Goal: Task Accomplishment & Management: Manage account settings

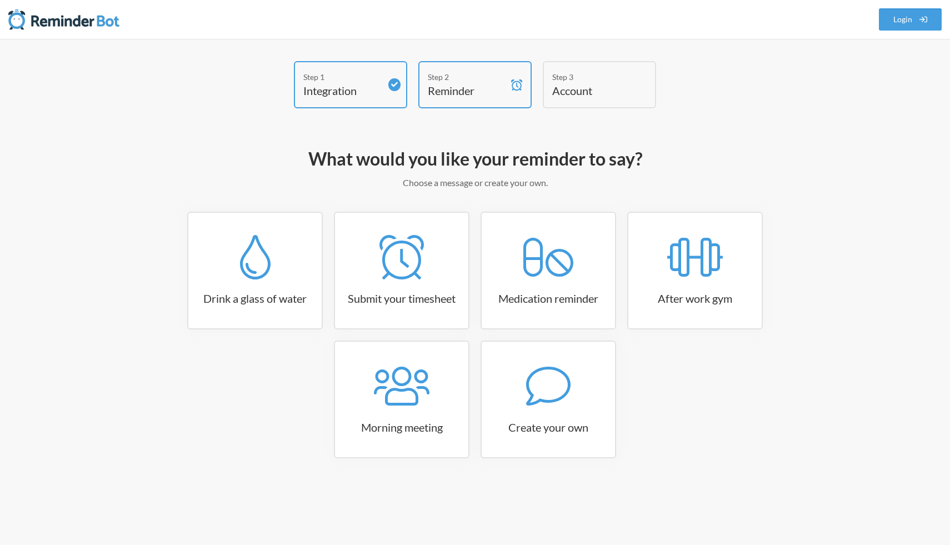
click at [592, 86] on h4 "Account" at bounding box center [591, 91] width 78 height 16
click at [890, 26] on link "Login" at bounding box center [910, 19] width 63 height 22
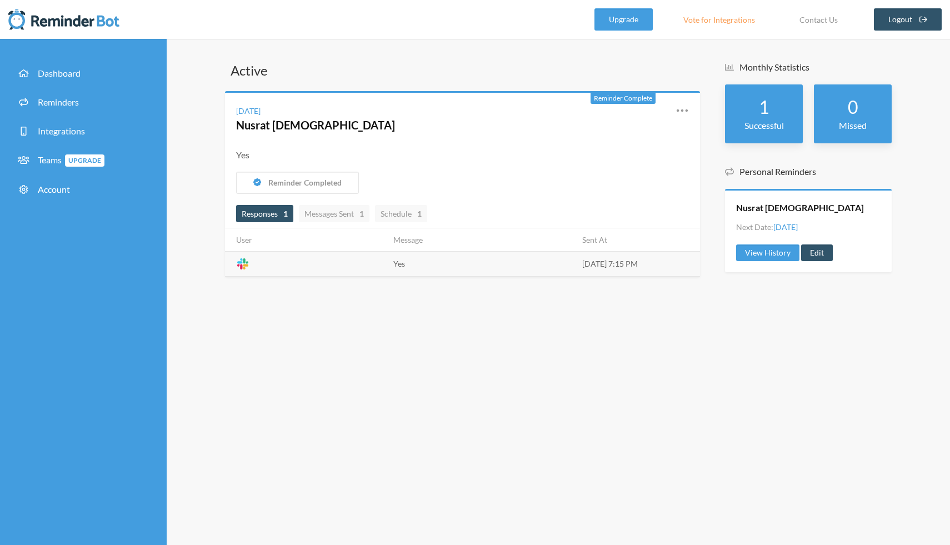
click at [278, 217] on span "Responses 1" at bounding box center [265, 213] width 46 height 9
click at [623, 166] on link "Edit" at bounding box center [633, 174] width 94 height 17
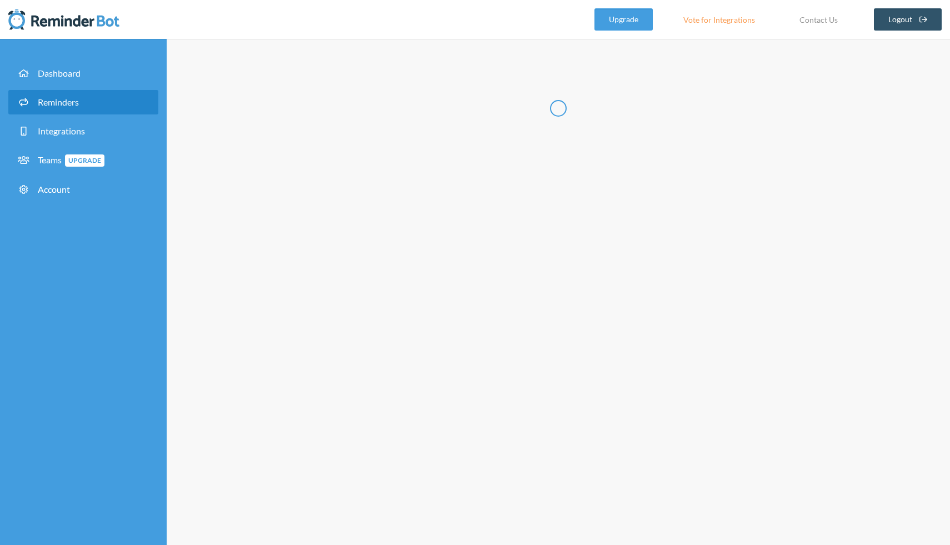
radio input "false"
radio input "true"
type input "Nusrat [DEMOGRAPHIC_DATA]"
checkbox input "true"
select select "19:15:00"
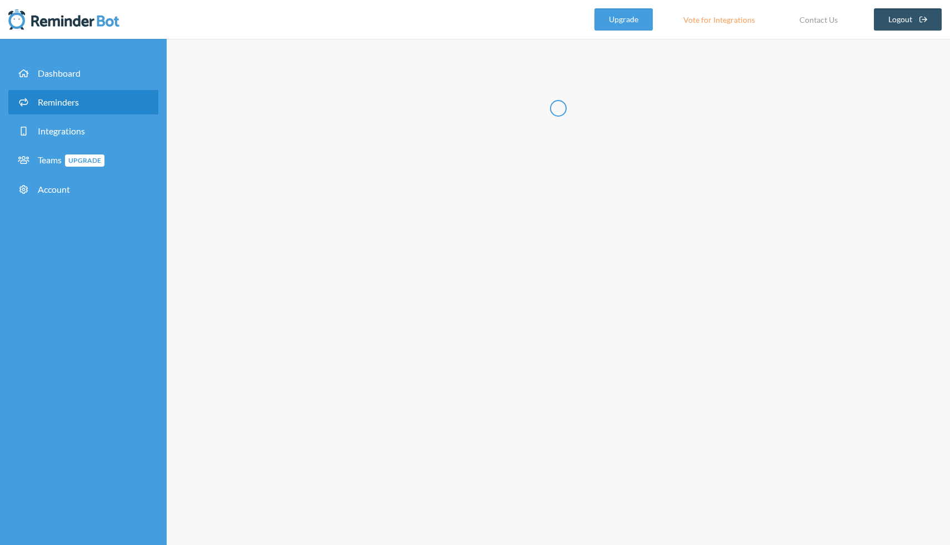
select select "08:30:00"
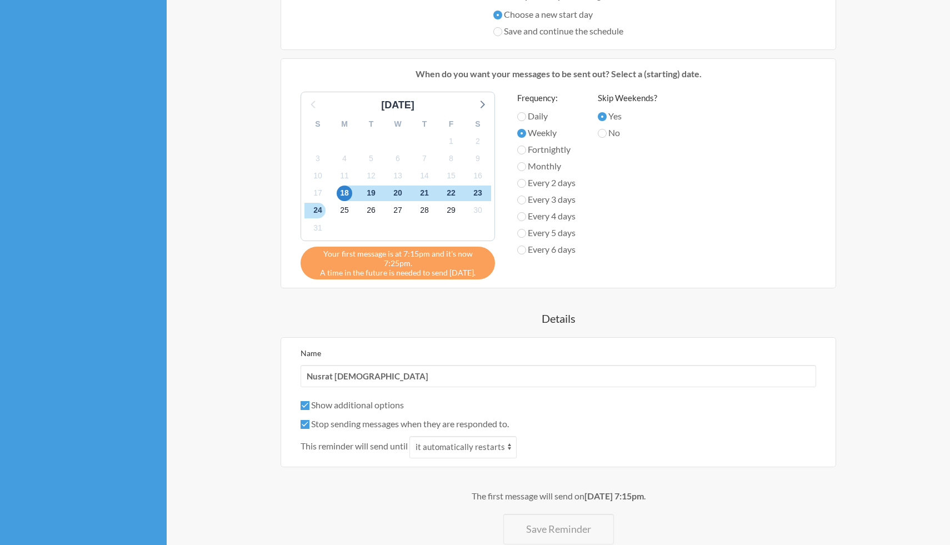
scroll to position [456, 0]
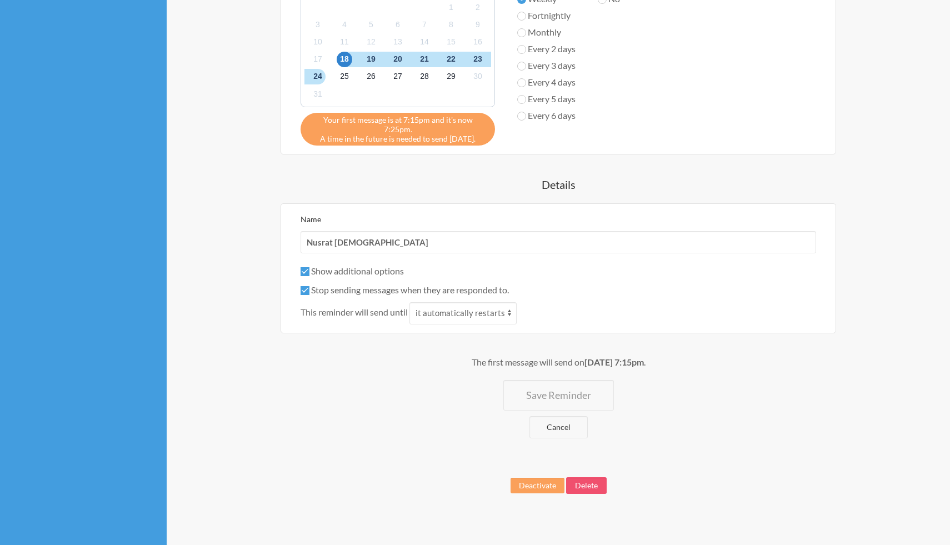
select select "C07SA142CMC"
click at [593, 477] on button "Delete" at bounding box center [586, 485] width 41 height 17
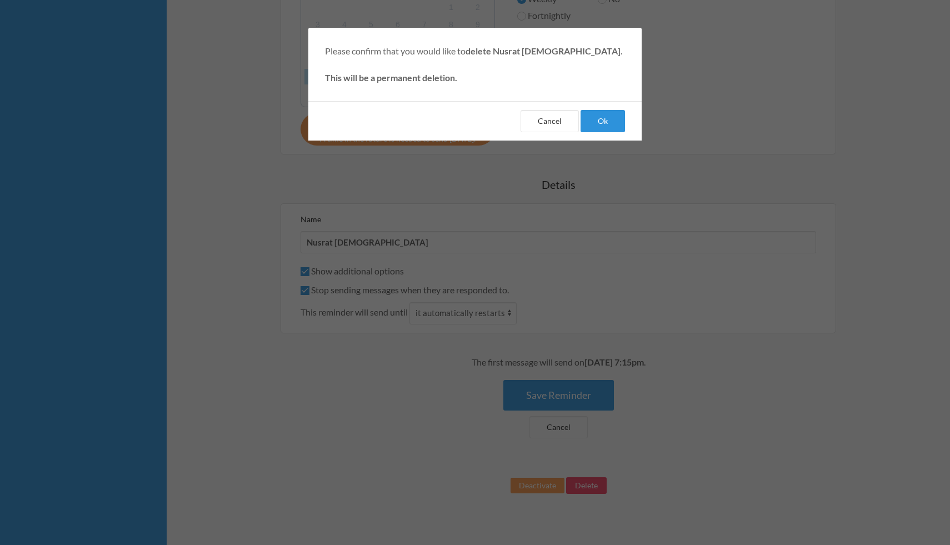
click at [602, 126] on button "Ok" at bounding box center [603, 121] width 44 height 22
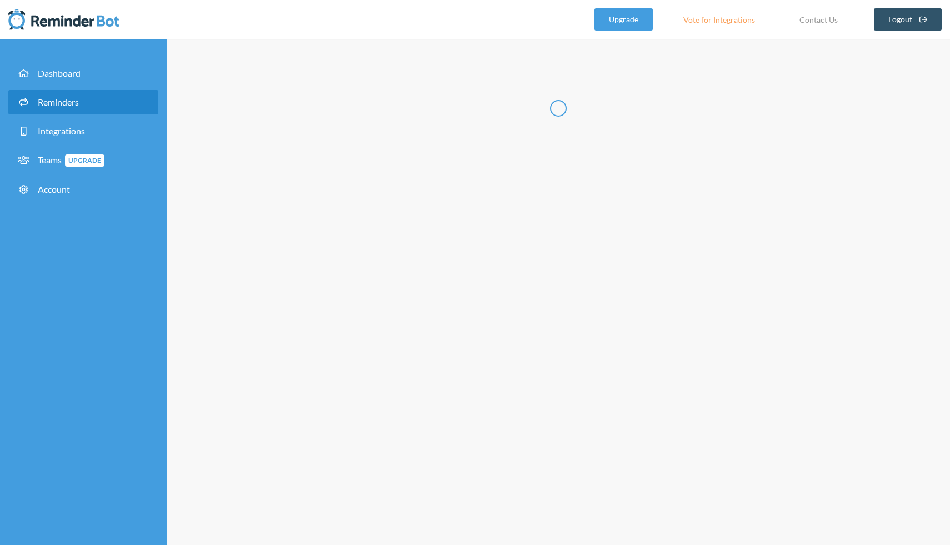
select select "09:30:00"
select select "10:30:00"
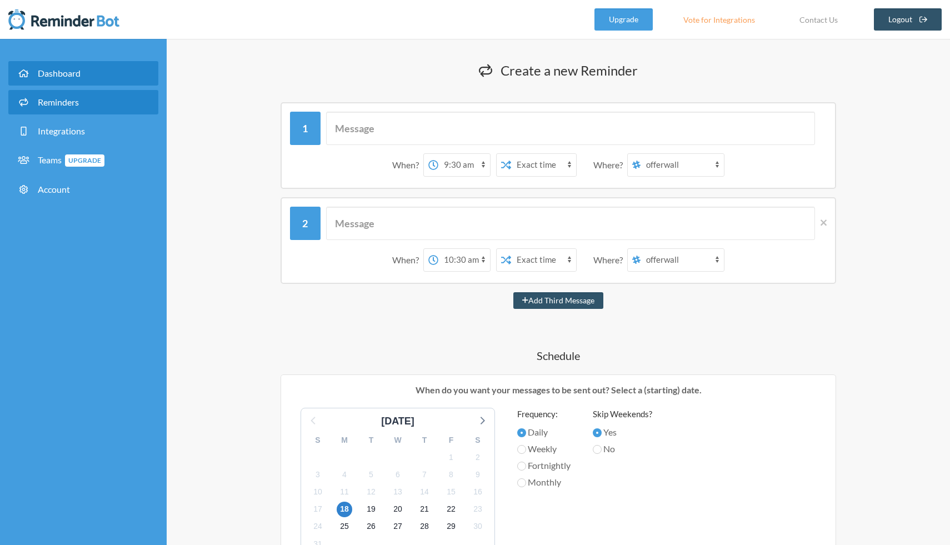
click at [82, 68] on link "Dashboard" at bounding box center [83, 73] width 150 height 24
